Goal: Task Accomplishment & Management: Manage account settings

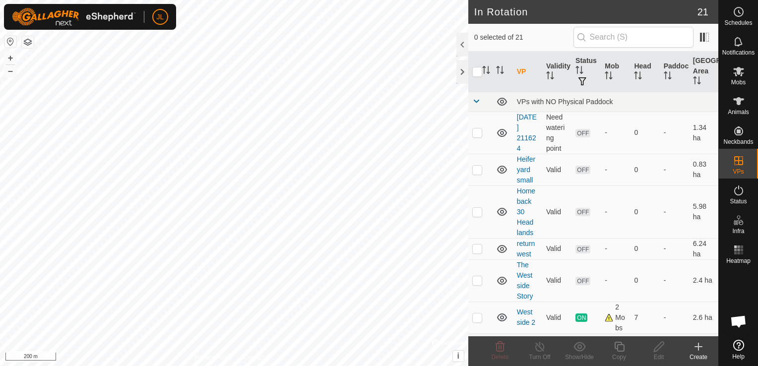
checkbox input "true"
click at [8, 59] on button "+" at bounding box center [10, 58] width 12 height 12
click at [462, 43] on div at bounding box center [462, 45] width 12 height 24
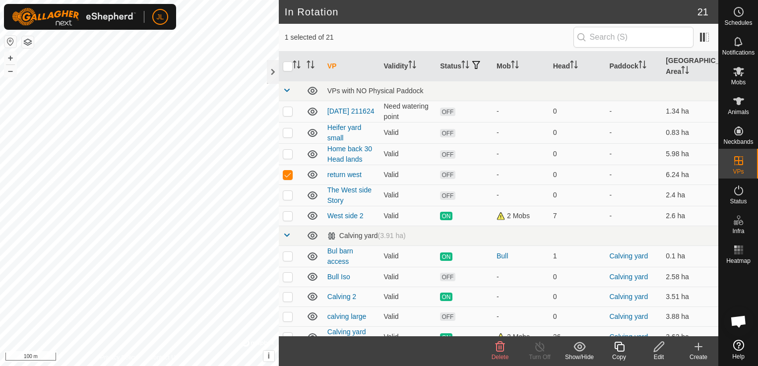
scroll to position [238, 0]
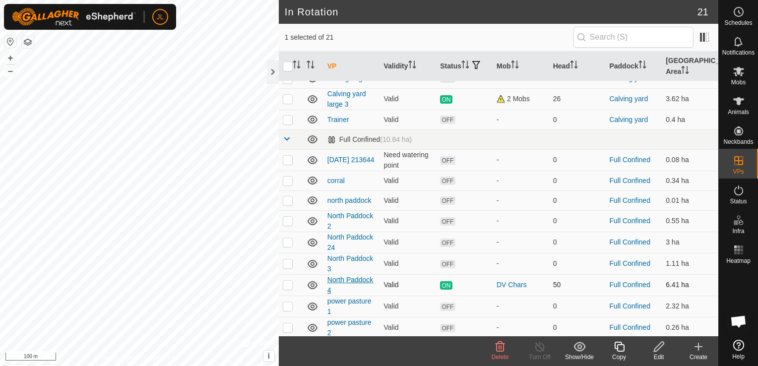
click at [335, 276] on link "North Paddock 4" at bounding box center [350, 285] width 46 height 18
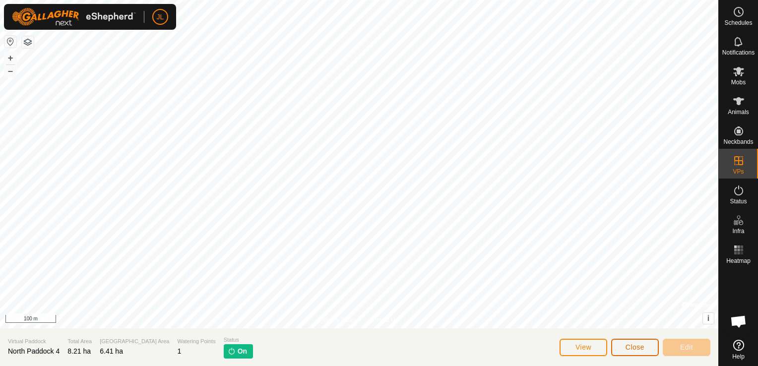
click at [632, 347] on span "Close" at bounding box center [634, 347] width 19 height 8
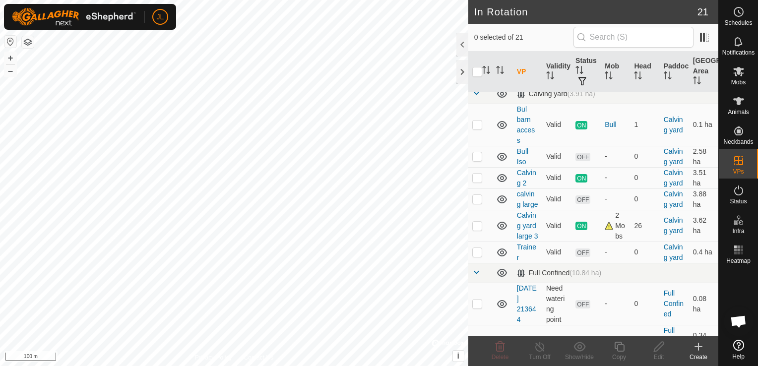
scroll to position [499, 0]
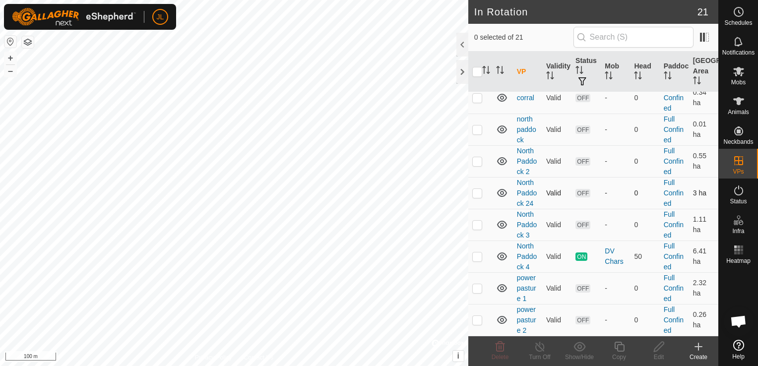
click at [477, 197] on p-checkbox at bounding box center [477, 193] width 10 height 8
checkbox input "true"
click at [657, 347] on icon at bounding box center [659, 347] width 12 height 12
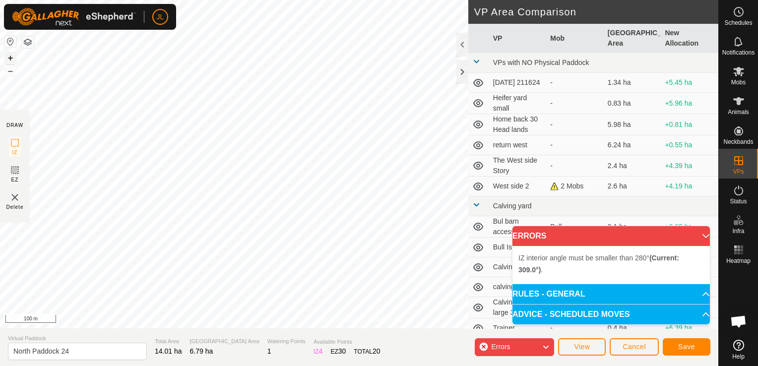
click at [10, 57] on button "+" at bounding box center [10, 58] width 12 height 12
click at [4, 52] on button "+" at bounding box center [10, 58] width 12 height 12
click at [6, 72] on button "–" at bounding box center [10, 71] width 12 height 12
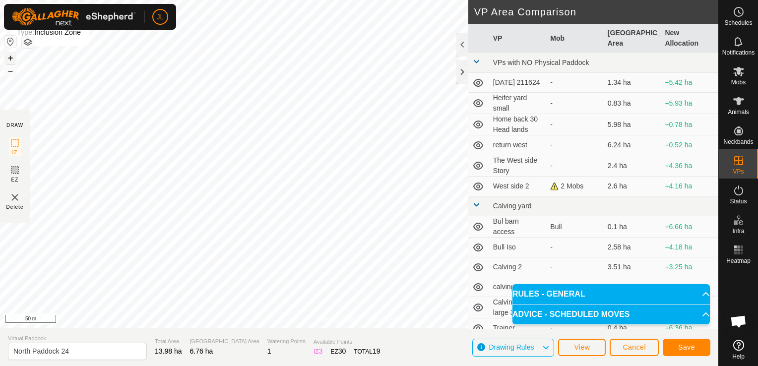
click at [11, 56] on button "+" at bounding box center [10, 58] width 12 height 12
click at [9, 70] on button "–" at bounding box center [10, 71] width 12 height 12
click at [676, 347] on button "Save" at bounding box center [686, 347] width 48 height 17
